Goal: Task Accomplishment & Management: Manage account settings

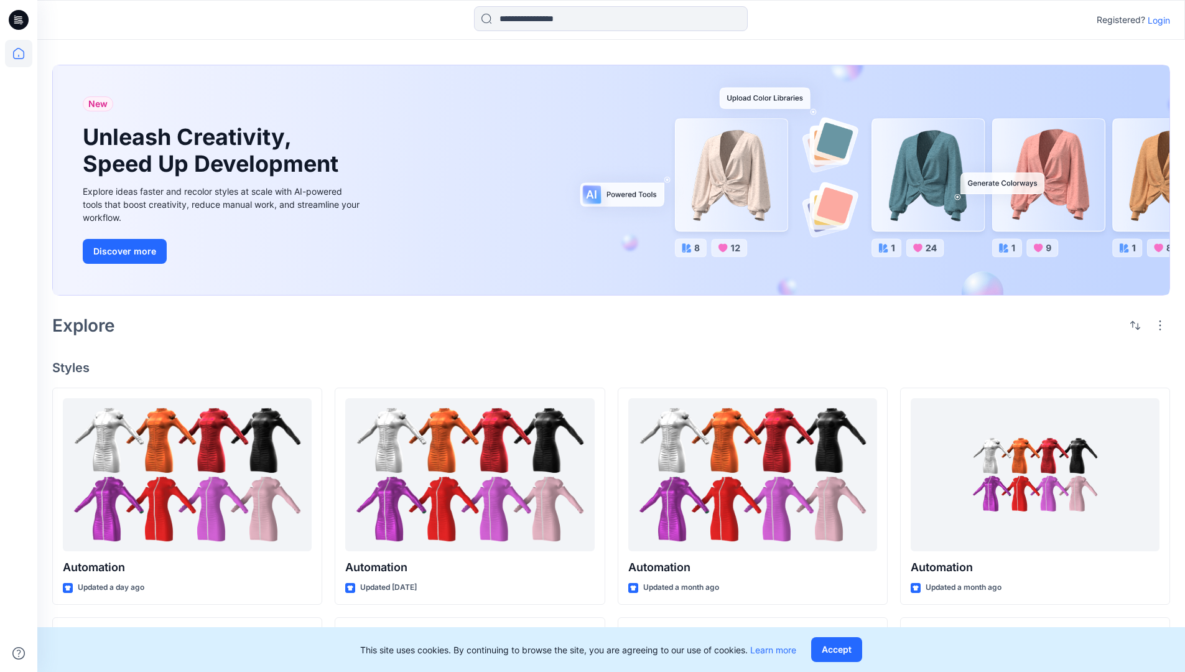
click at [1156, 20] on p "Login" at bounding box center [1159, 20] width 22 height 13
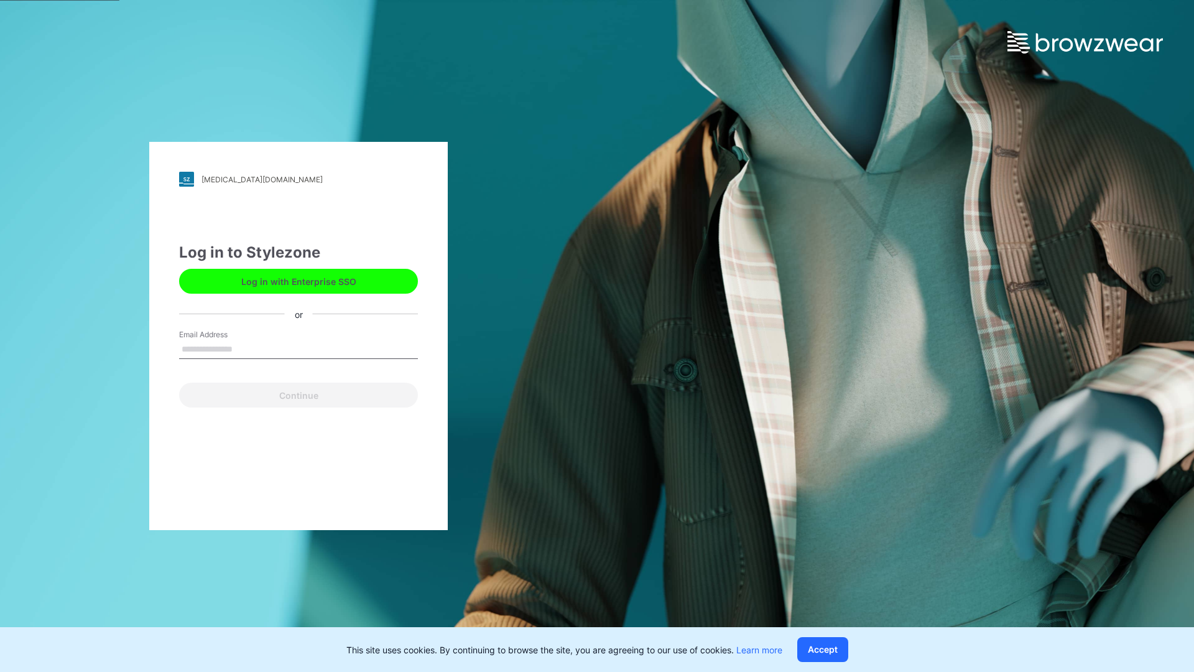
click at [246, 348] on input "Email Address" at bounding box center [298, 349] width 239 height 19
type input "**********"
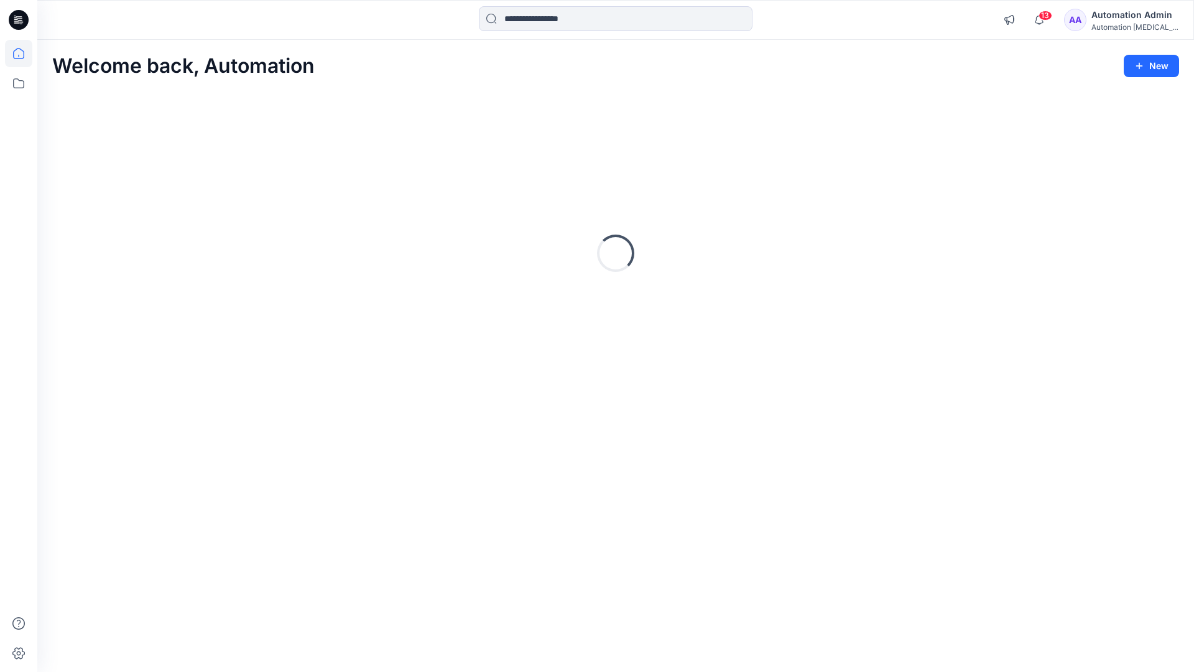
click at [24, 53] on icon at bounding box center [18, 53] width 11 height 11
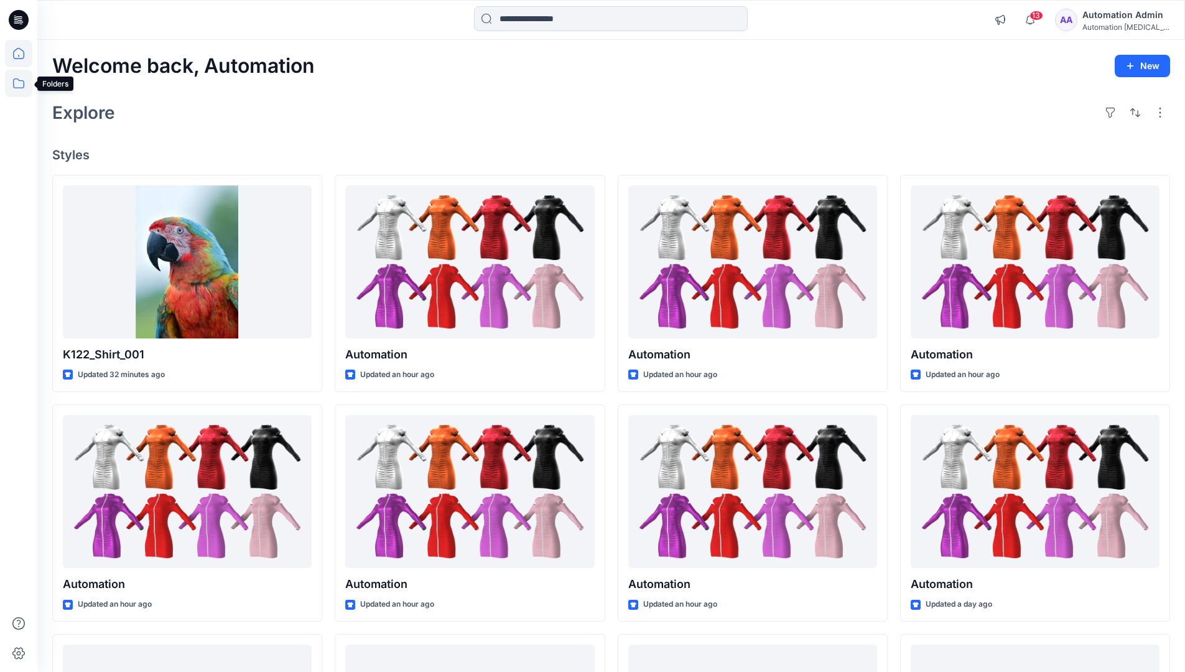
click at [15, 85] on icon at bounding box center [18, 83] width 27 height 27
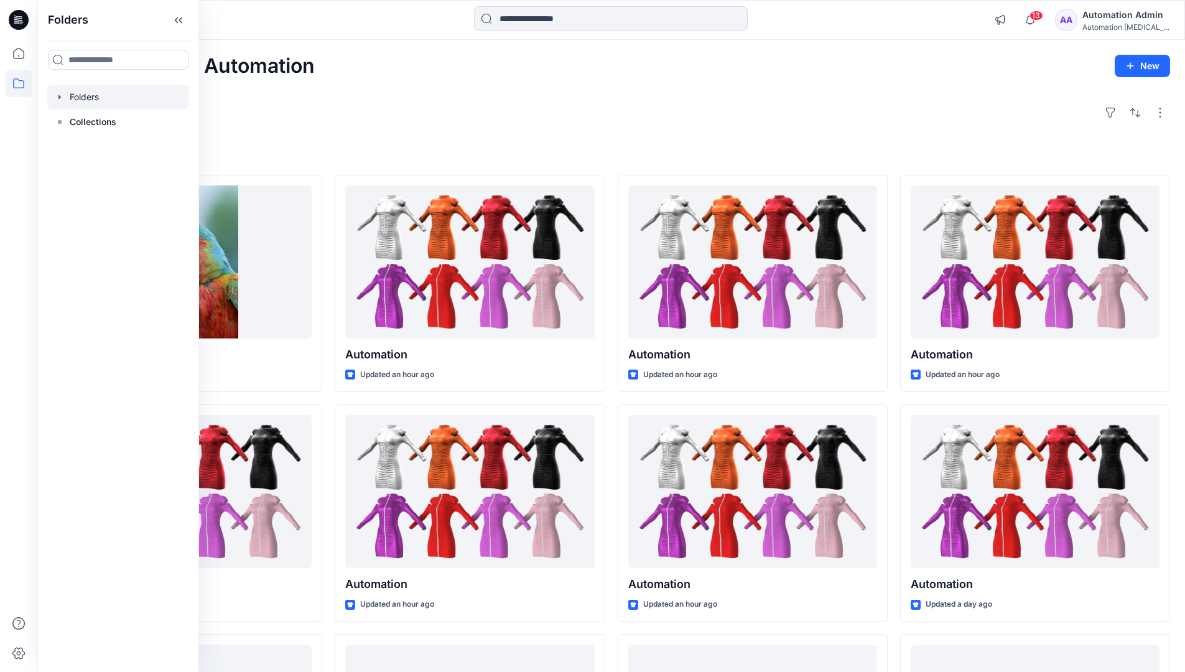
click at [81, 94] on div at bounding box center [118, 97] width 142 height 25
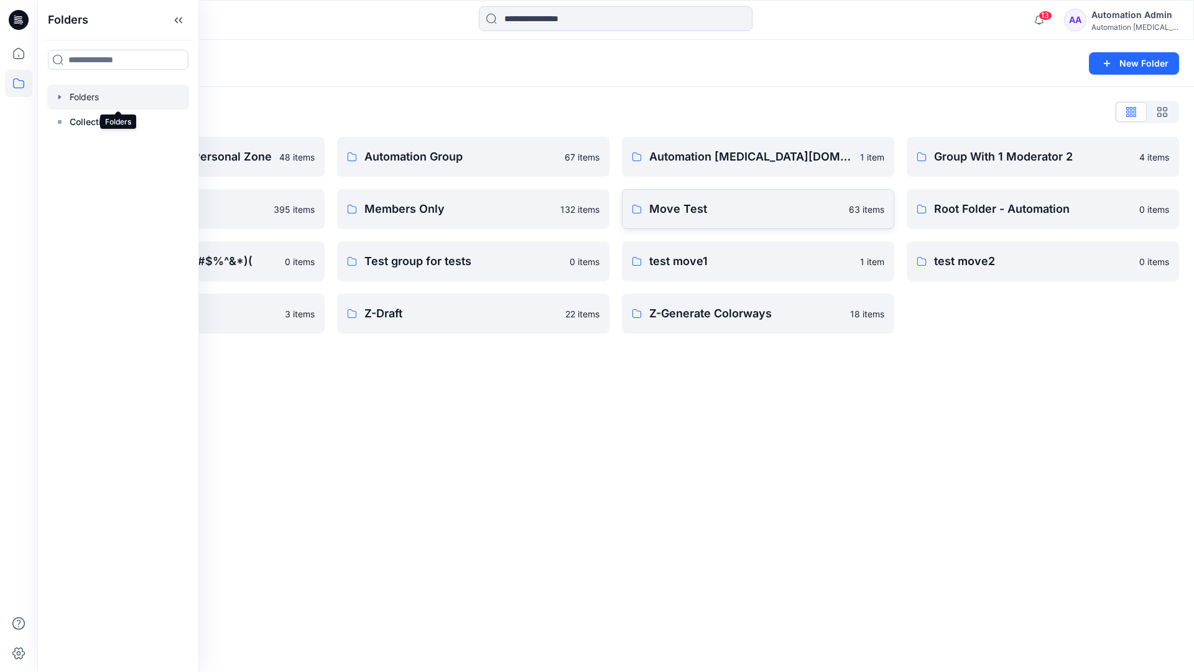
click at [711, 211] on p "Move Test" at bounding box center [745, 208] width 192 height 17
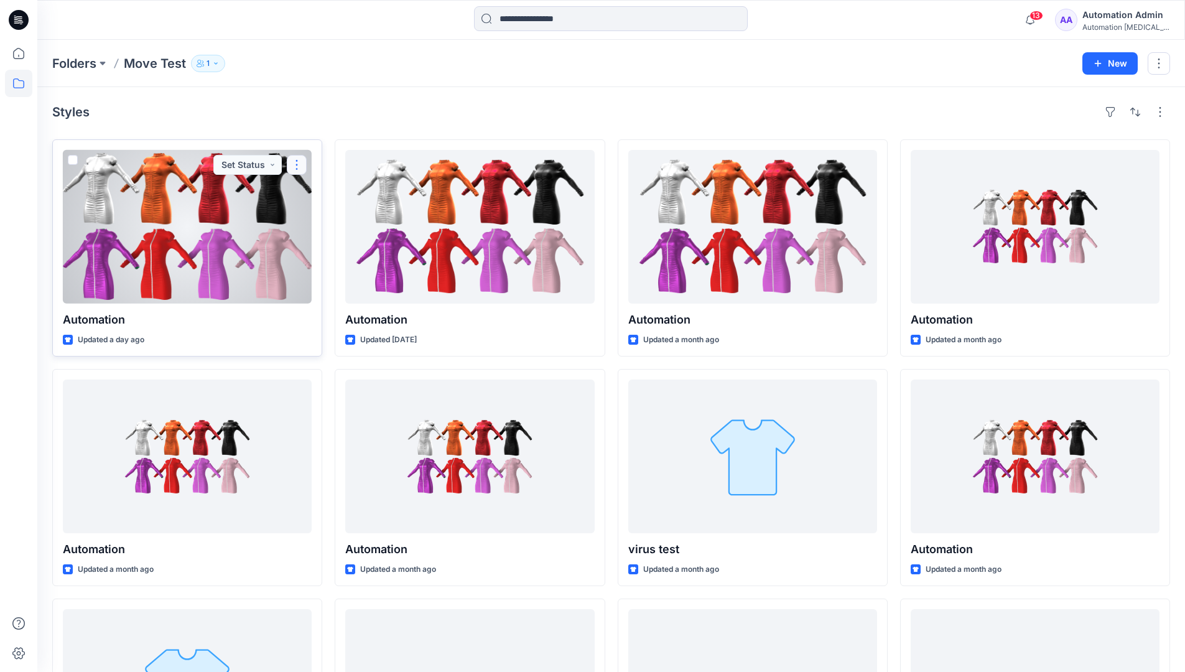
click at [296, 165] on button "button" at bounding box center [297, 165] width 20 height 20
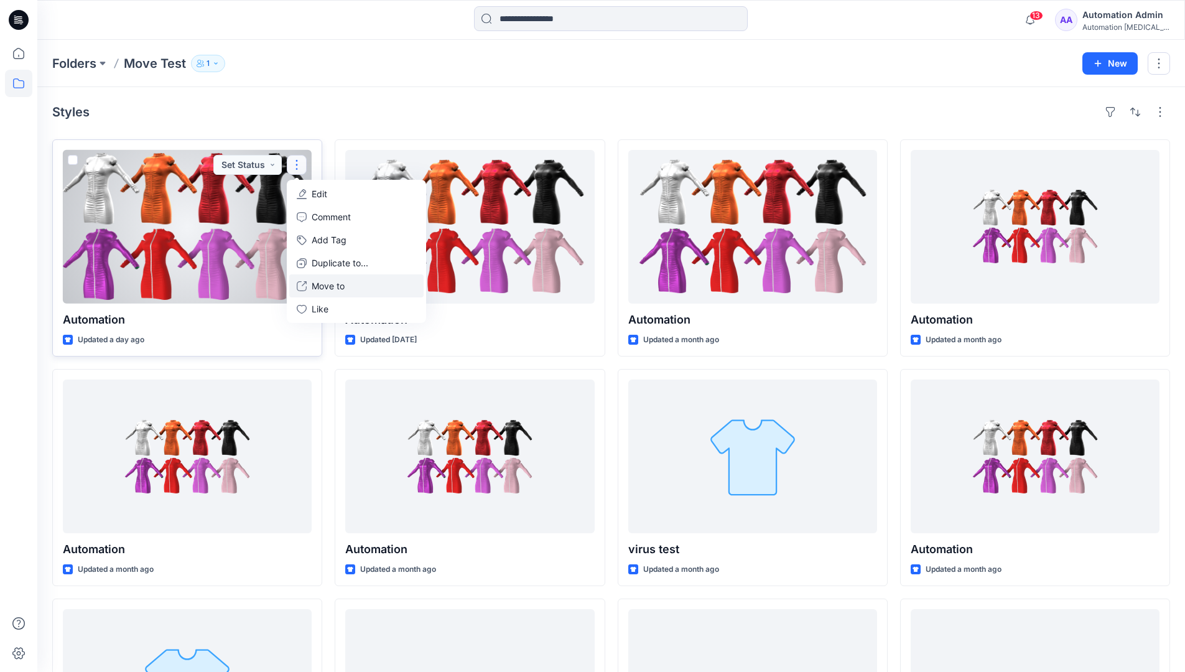
click at [341, 282] on p "Move to" at bounding box center [328, 285] width 33 height 13
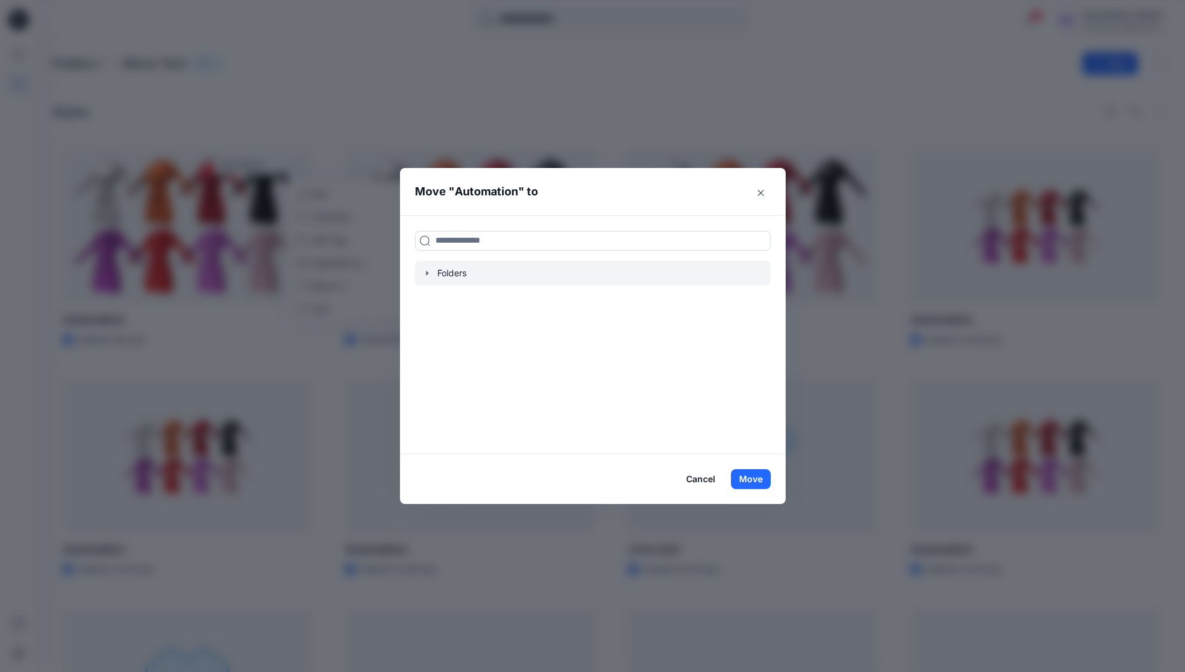
click at [430, 271] on icon "button" at bounding box center [427, 273] width 10 height 10
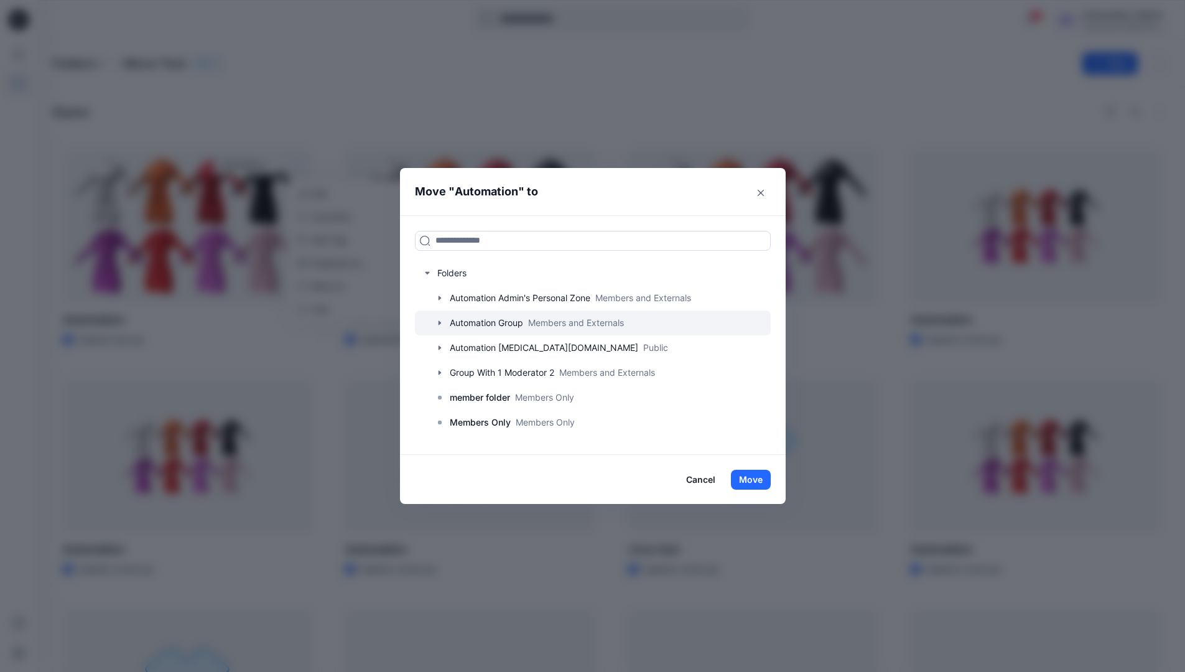
click at [478, 322] on div at bounding box center [593, 322] width 356 height 25
click at [758, 476] on button "Move" at bounding box center [751, 480] width 40 height 20
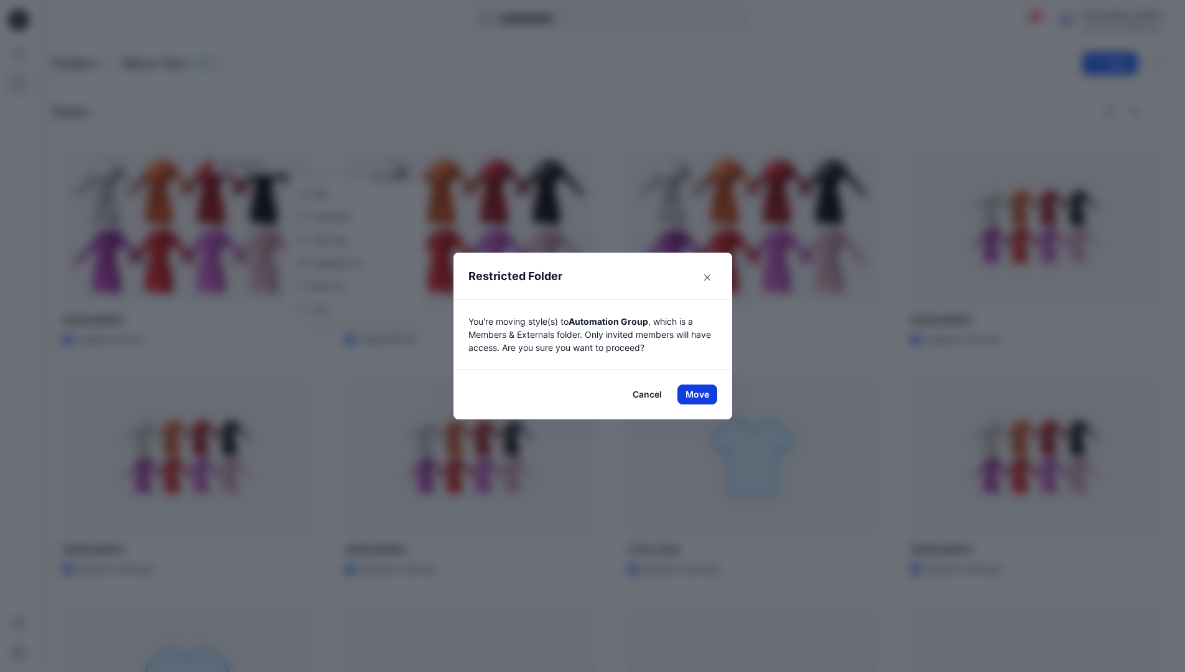
click at [702, 394] on button "Move" at bounding box center [697, 394] width 40 height 20
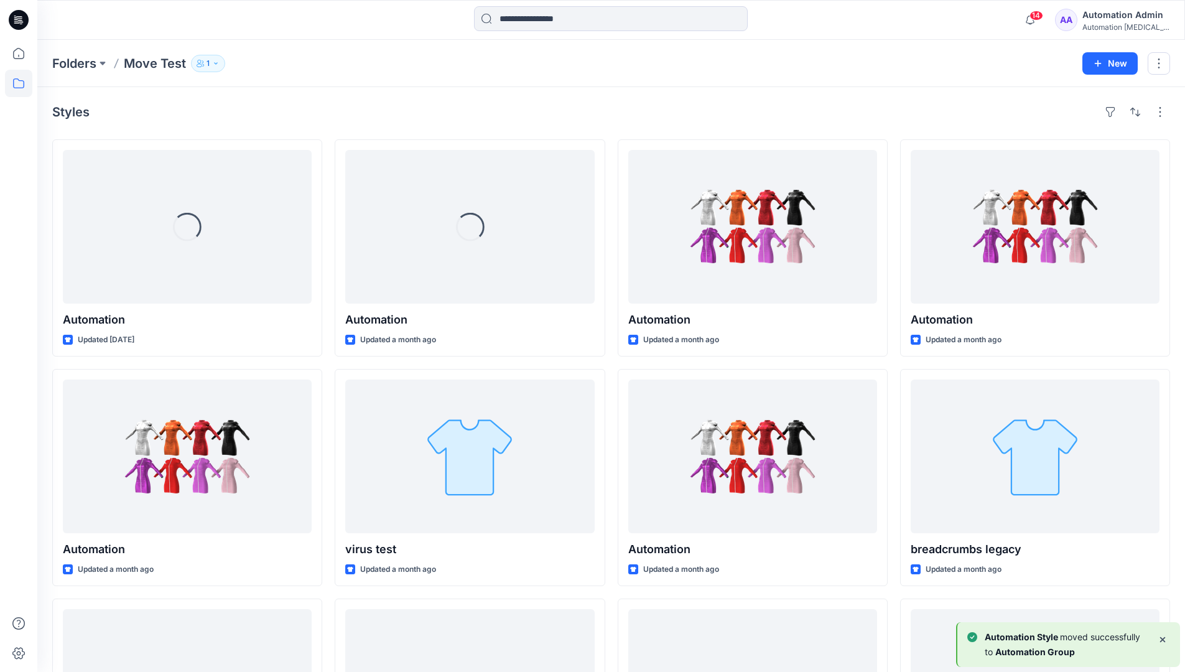
drag, startPoint x: 702, startPoint y: 394, endPoint x: 669, endPoint y: 115, distance: 281.2
click at [669, 115] on div "Styles" at bounding box center [611, 112] width 1118 height 20
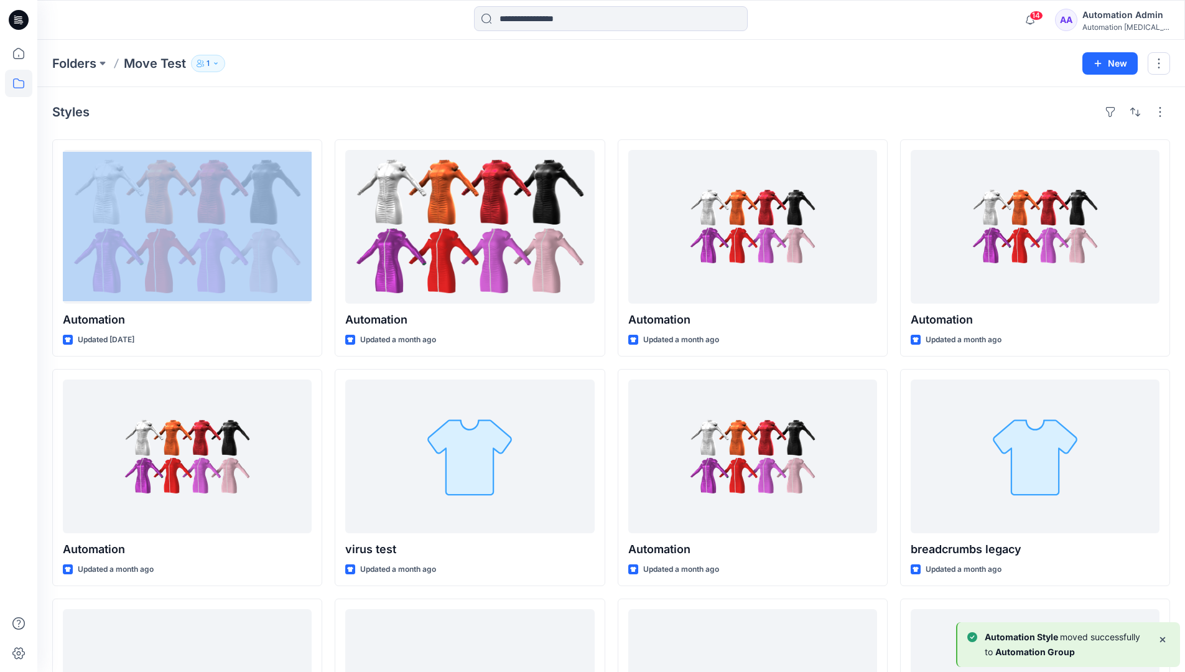
click at [71, 116] on h4 "Styles" at bounding box center [70, 111] width 37 height 15
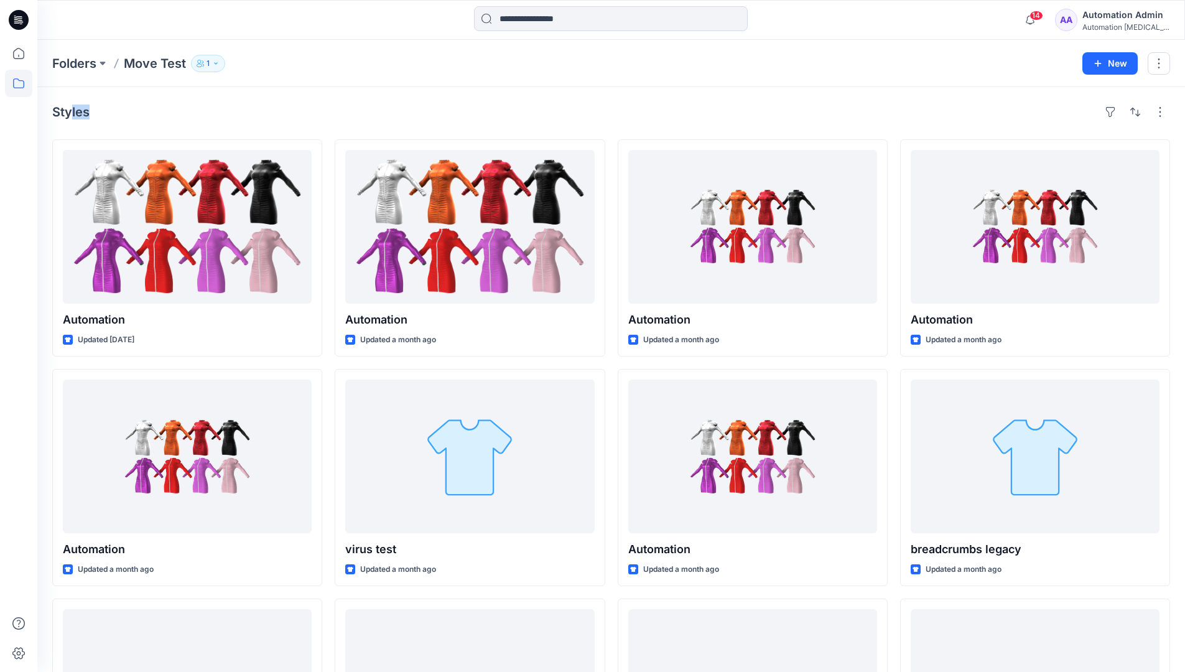
drag, startPoint x: 71, startPoint y: 116, endPoint x: 197, endPoint y: 126, distance: 126.7
click at [197, 126] on div "Styles Automation Updated 7 days ago Automation Updated a month ago Automation …" at bounding box center [611, 481] width 1148 height 789
click at [20, 85] on icon at bounding box center [18, 83] width 27 height 27
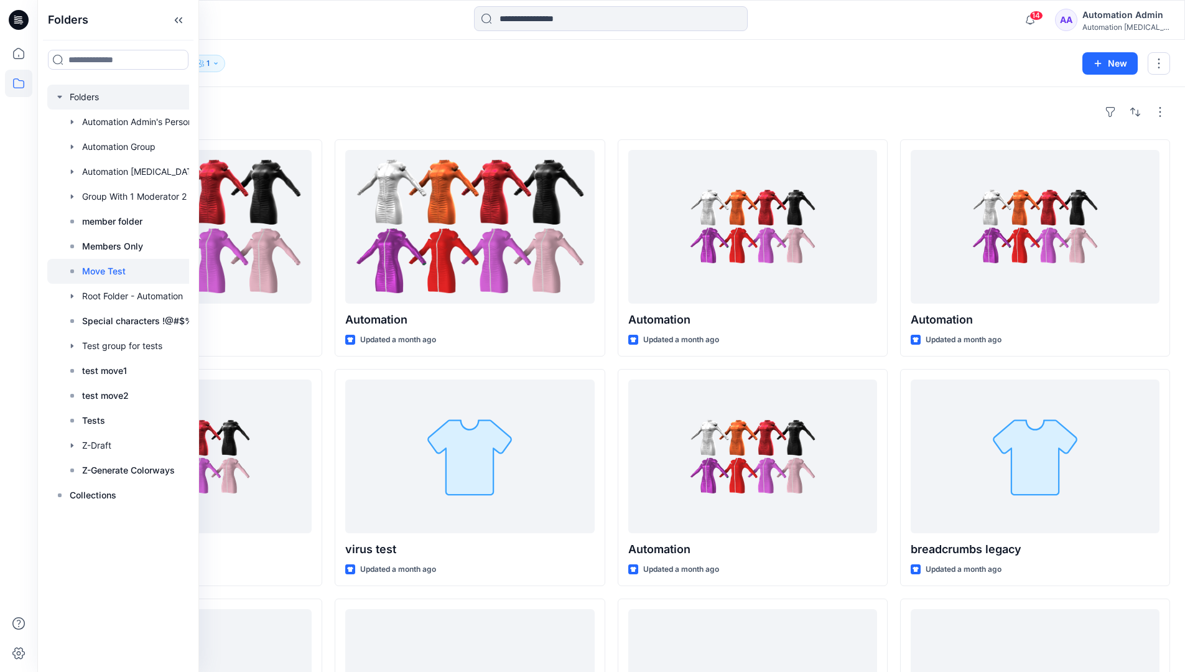
click at [88, 99] on div at bounding box center [134, 97] width 174 height 25
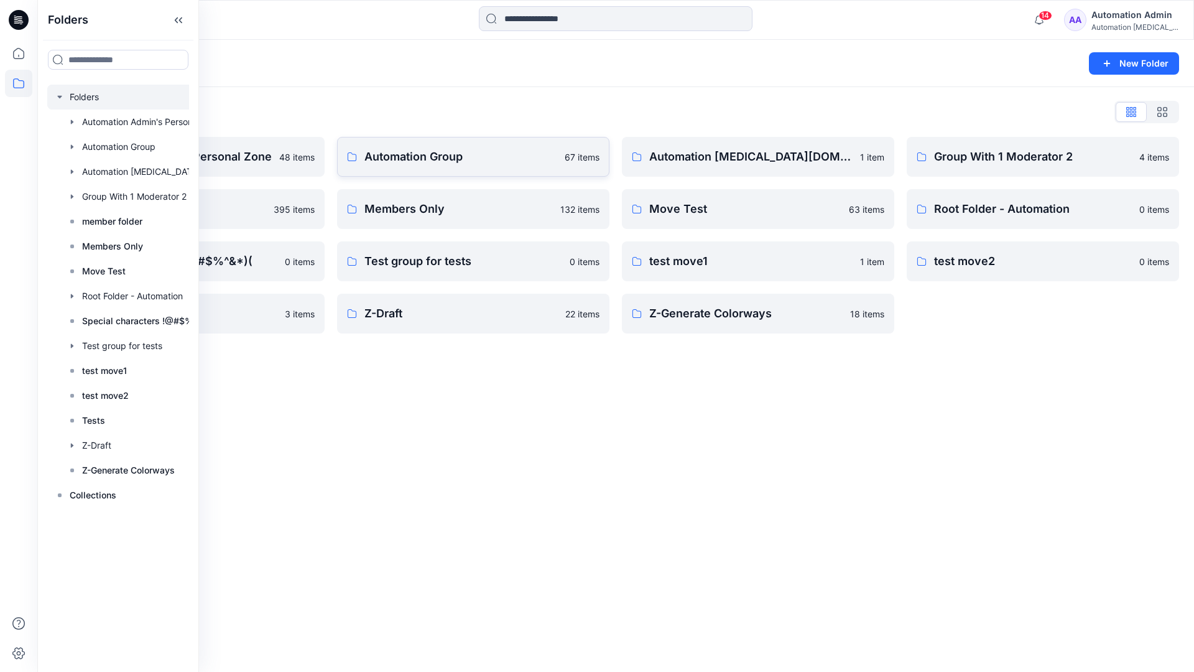
click at [457, 164] on p "Automation Group" at bounding box center [460, 156] width 193 height 17
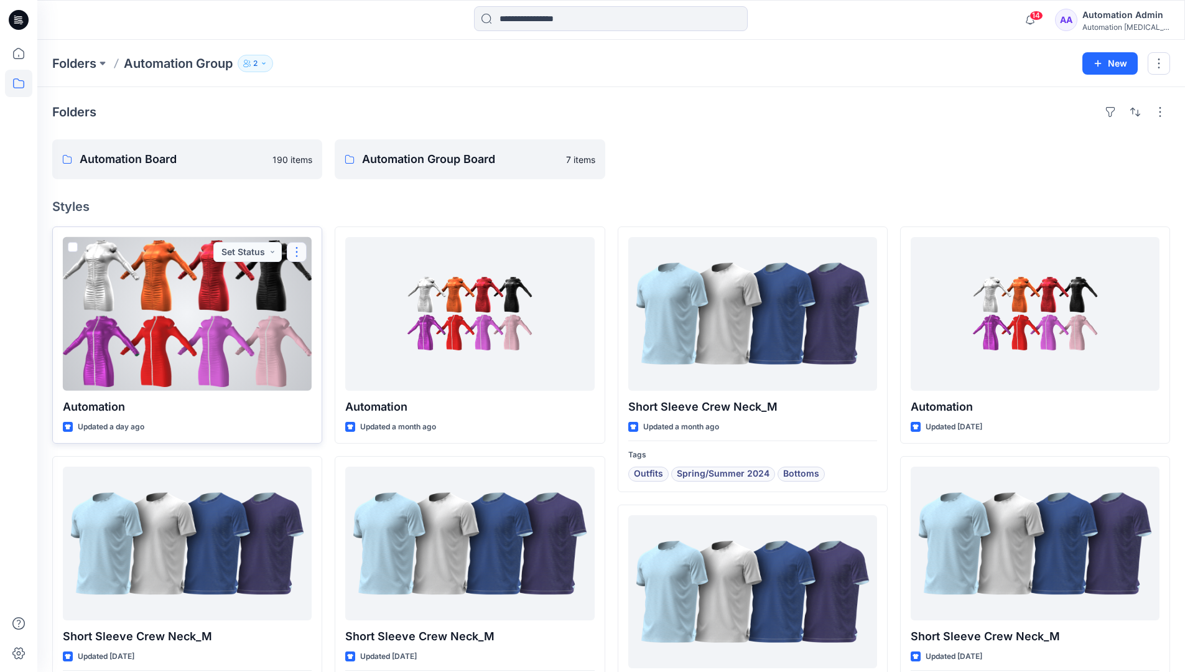
click at [296, 258] on button "button" at bounding box center [297, 252] width 20 height 20
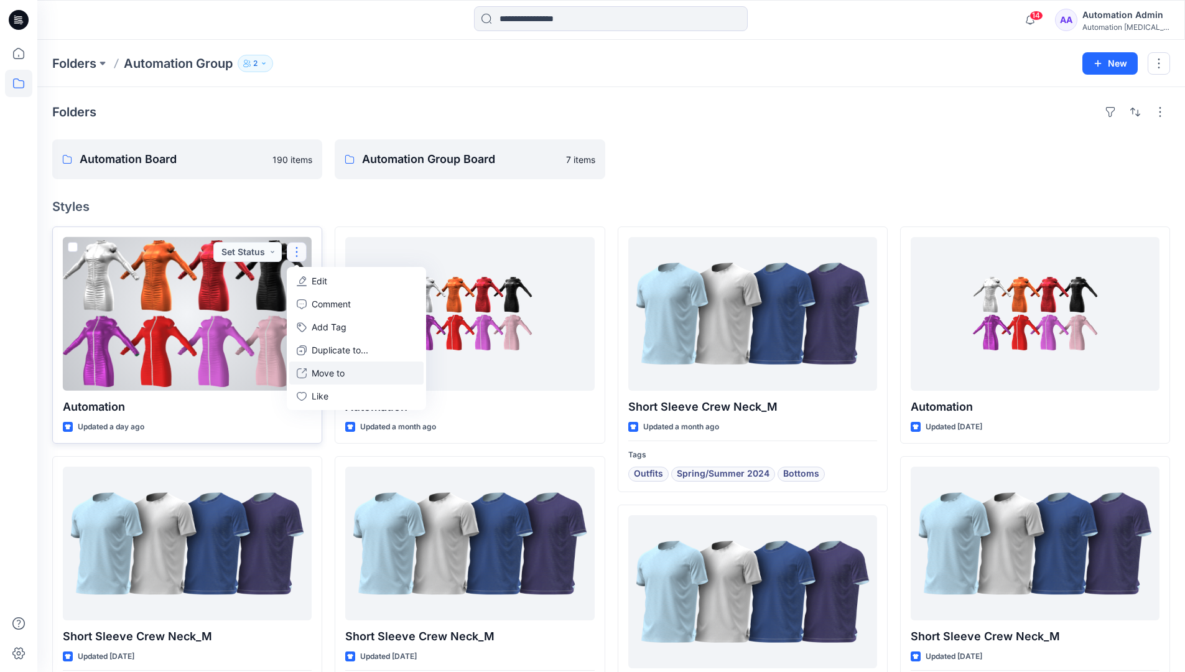
click at [340, 369] on p "Move to" at bounding box center [328, 372] width 33 height 13
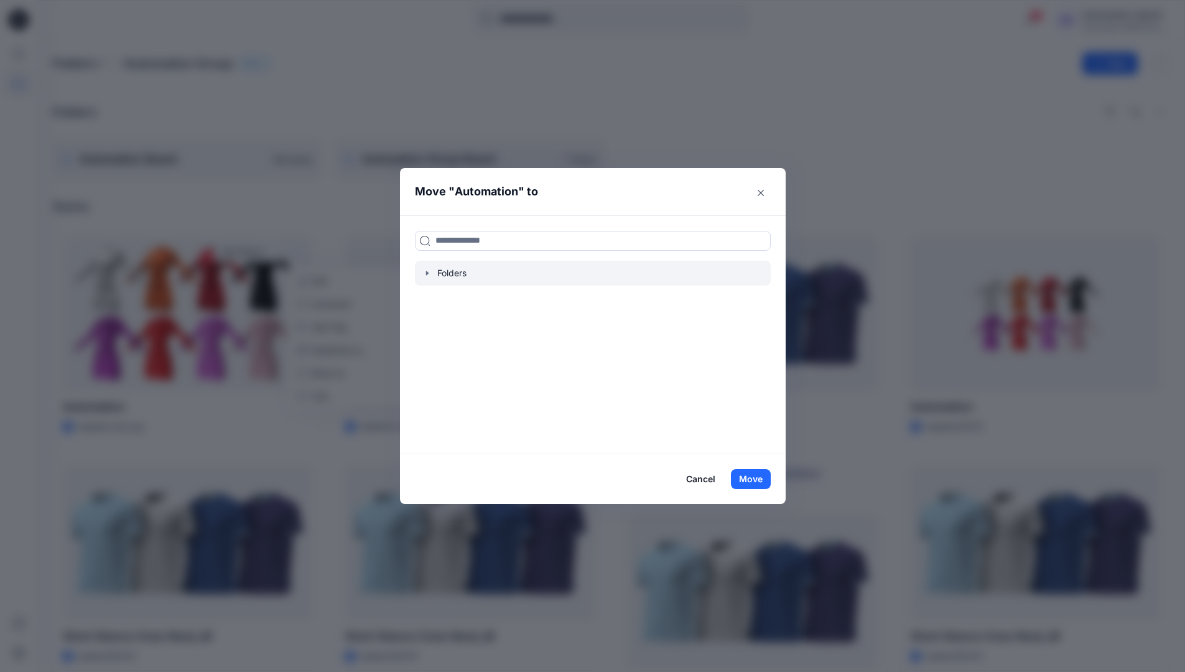
click at [432, 272] on icon "button" at bounding box center [427, 273] width 10 height 10
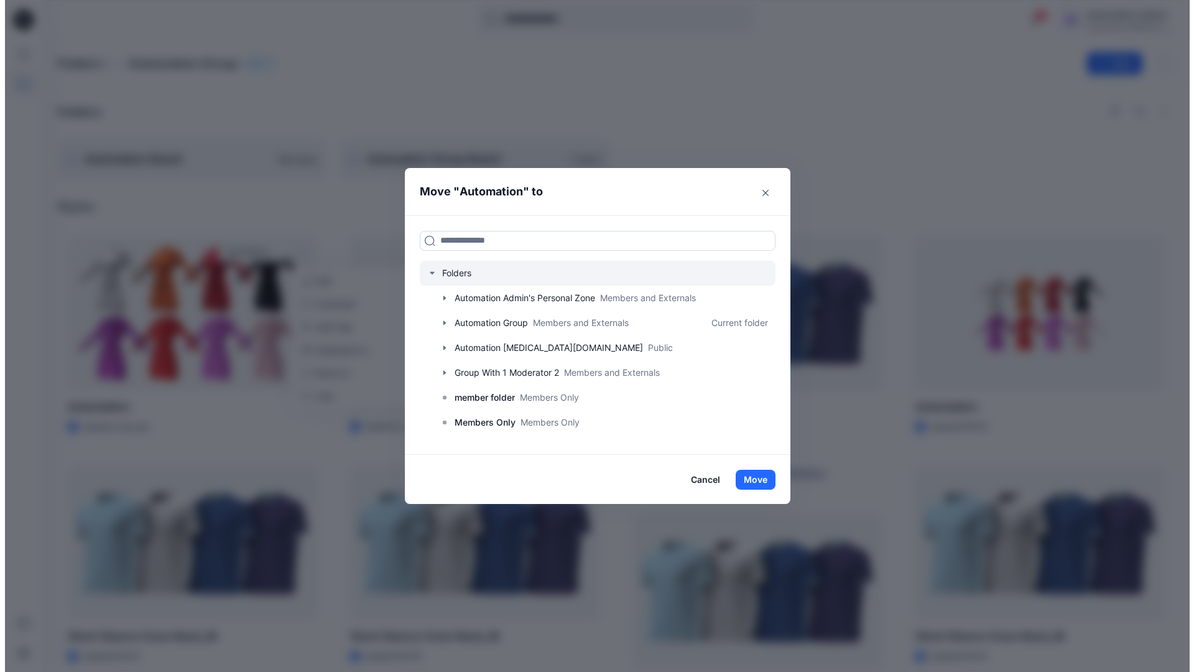
scroll to position [98, 0]
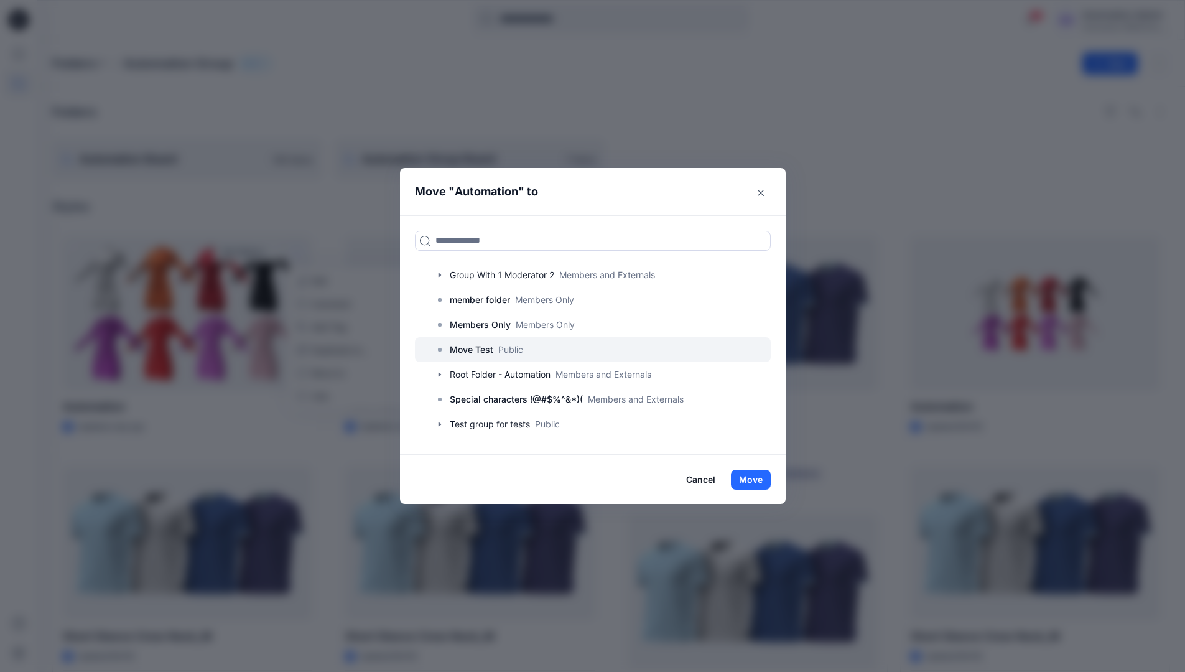
click at [475, 345] on p "Move Test" at bounding box center [472, 349] width 44 height 15
click at [748, 473] on button "Move" at bounding box center [751, 480] width 40 height 20
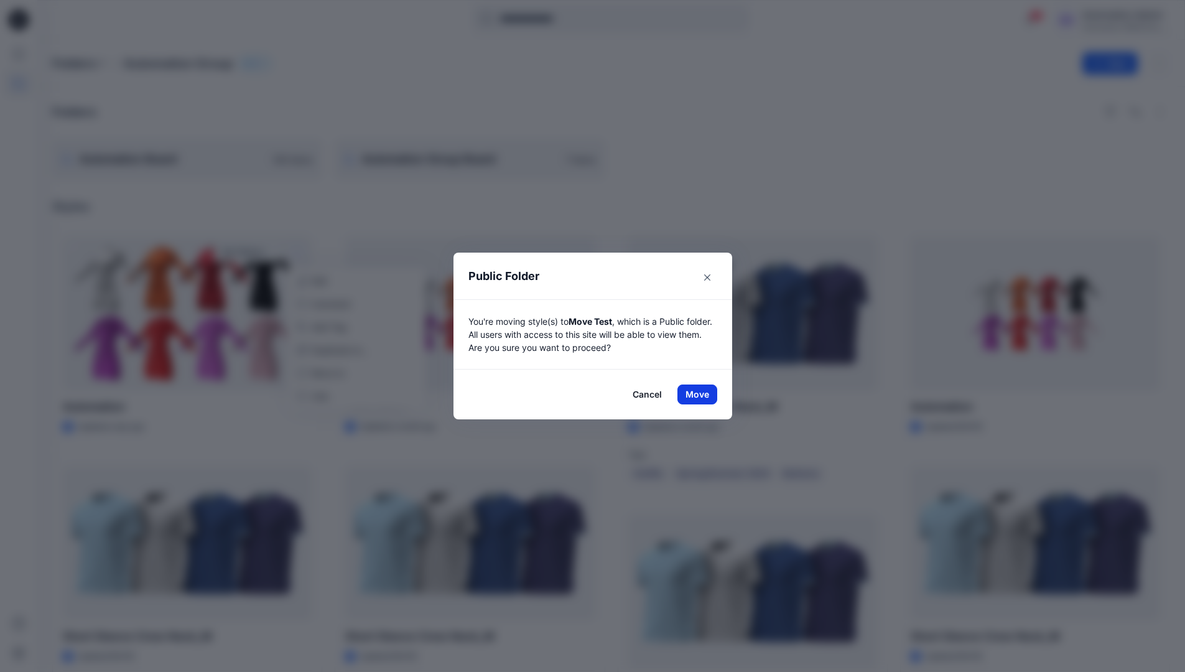
click at [702, 394] on button "Move" at bounding box center [697, 394] width 40 height 20
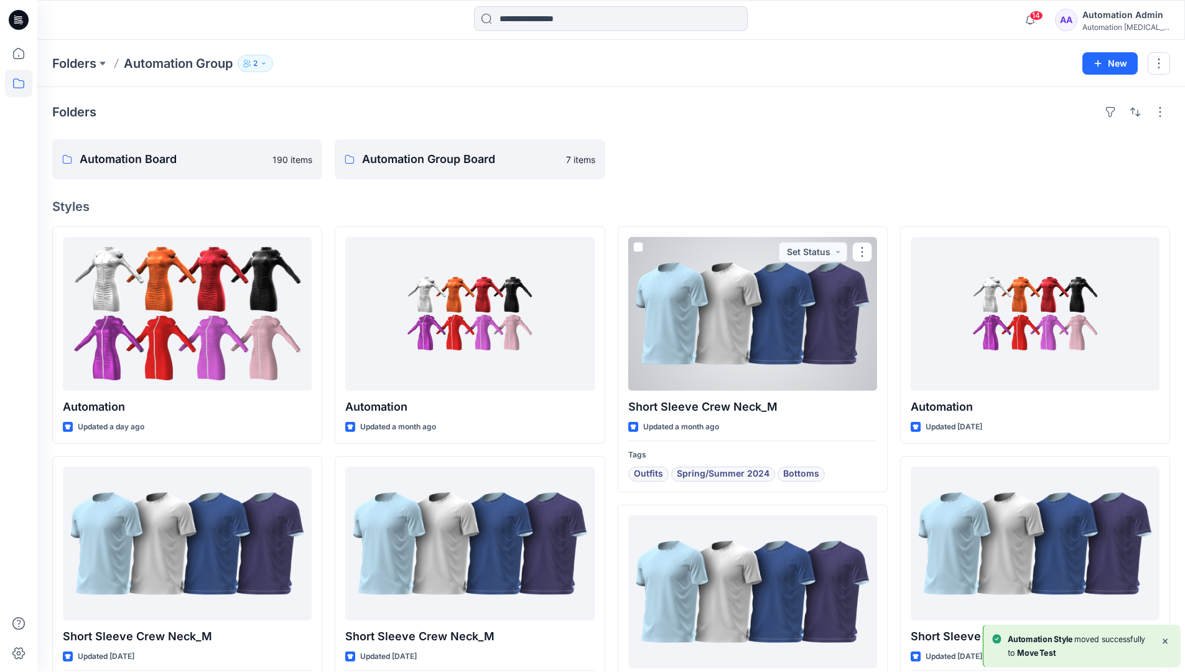
click at [1104, 26] on div "Automation testim..." at bounding box center [1125, 26] width 87 height 9
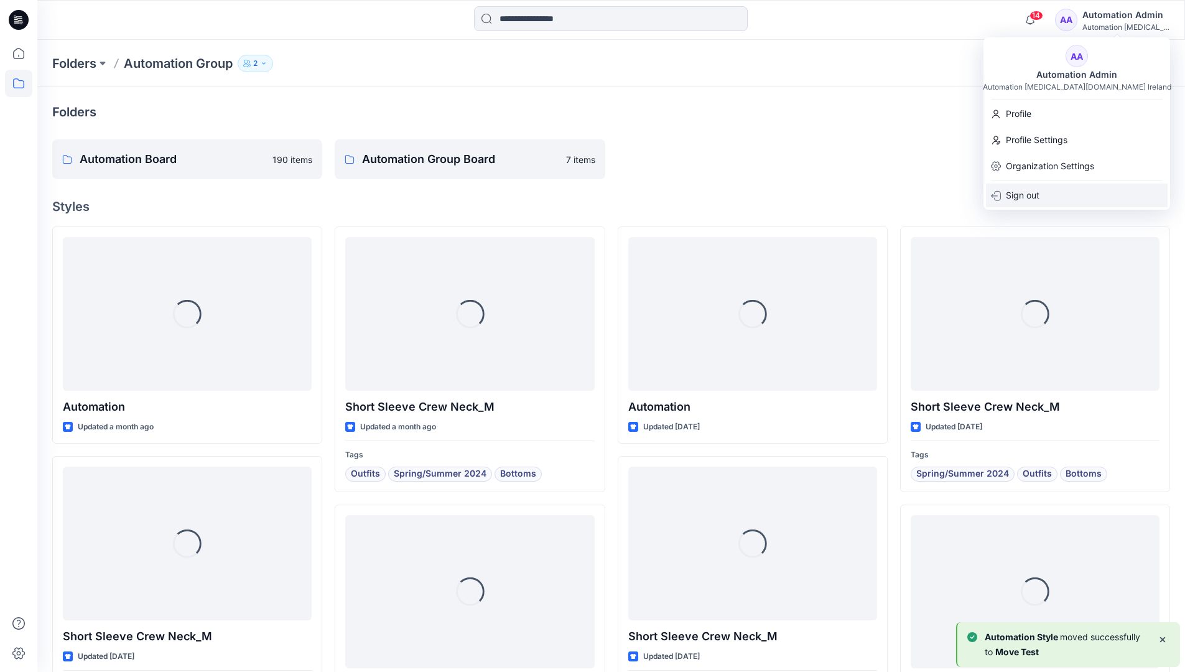
click at [1023, 187] on p "Sign out" at bounding box center [1023, 195] width 34 height 24
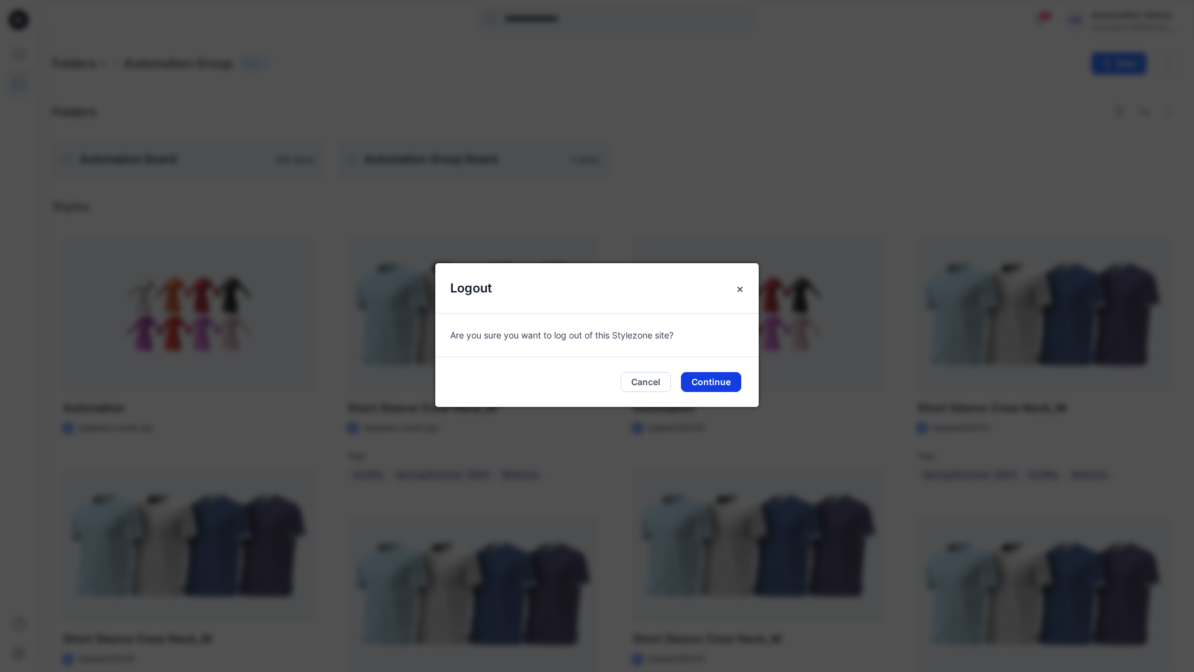
click at [723, 386] on button "Continue" at bounding box center [711, 382] width 60 height 20
